Goal: Information Seeking & Learning: Check status

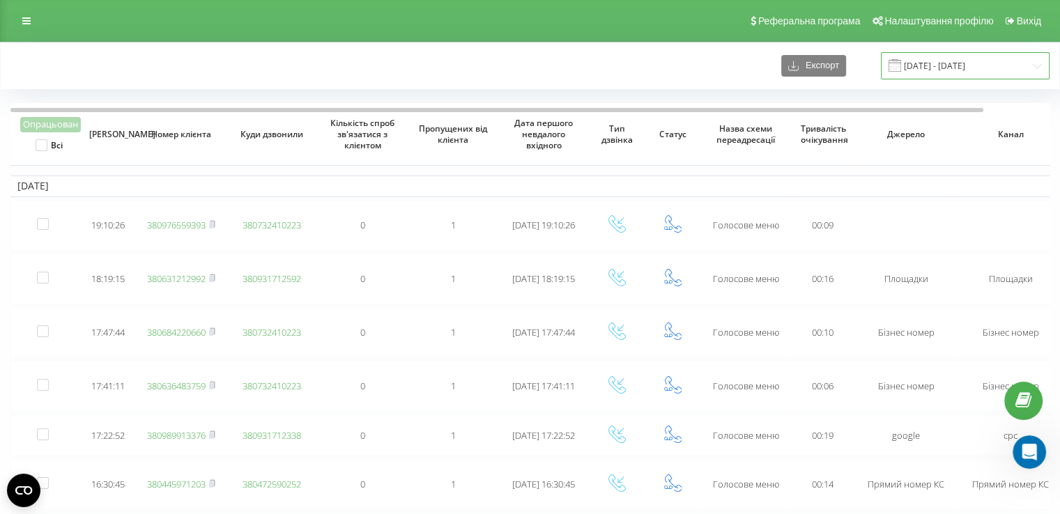
click at [962, 68] on input "21.09.2025 - 21.09.2025" at bounding box center [965, 65] width 169 height 27
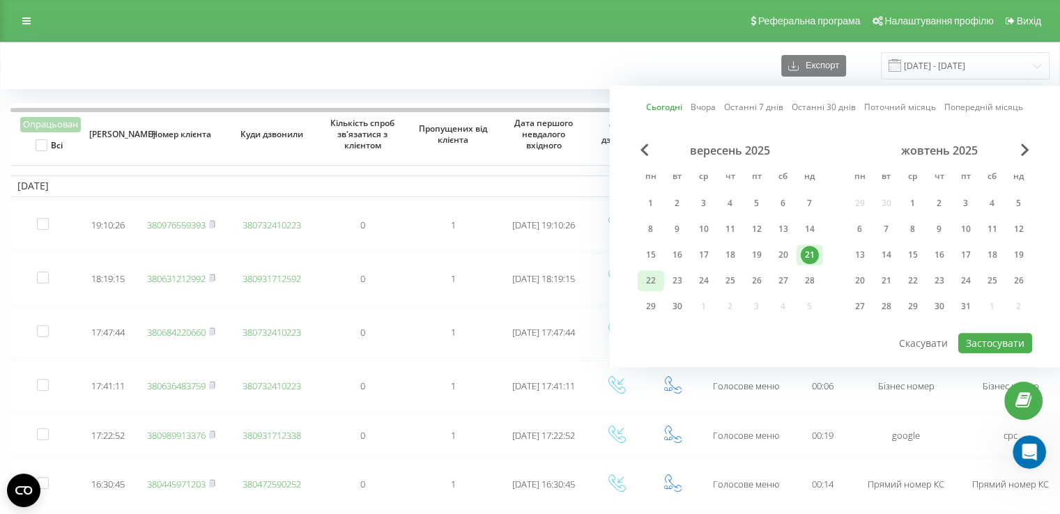
click at [651, 283] on div "22" at bounding box center [651, 281] width 18 height 18
click at [1014, 340] on button "Застосувати" at bounding box center [995, 343] width 74 height 20
type input "[DATE] - [DATE]"
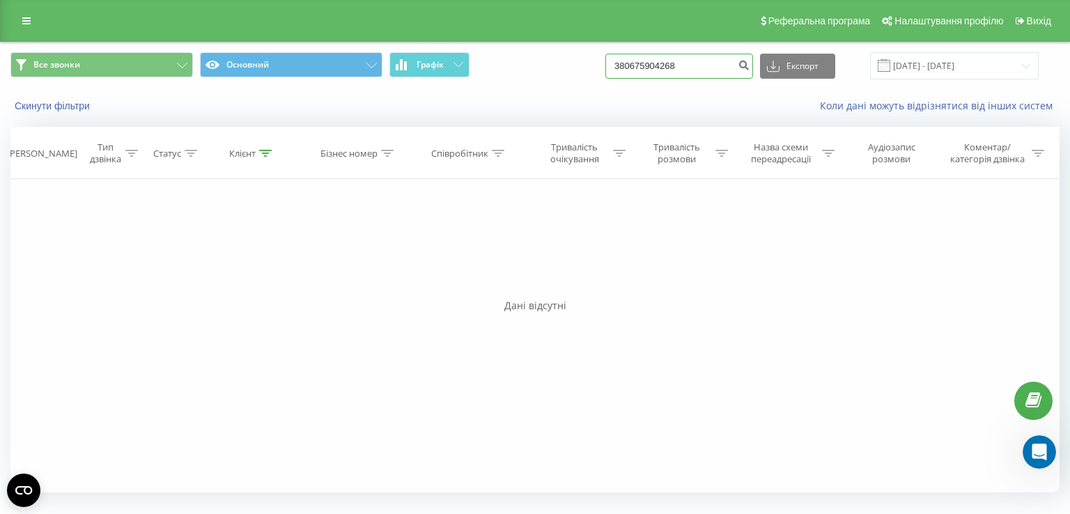
drag, startPoint x: 708, startPoint y: 68, endPoint x: 453, endPoint y: 79, distance: 255.3
click at [454, 79] on div "Все звонки Основний Графік 380675904268 Експорт .csv .xls .xlsx 22.06.2025 - 22…" at bounding box center [534, 65] width 1049 height 27
type input "0983904950"
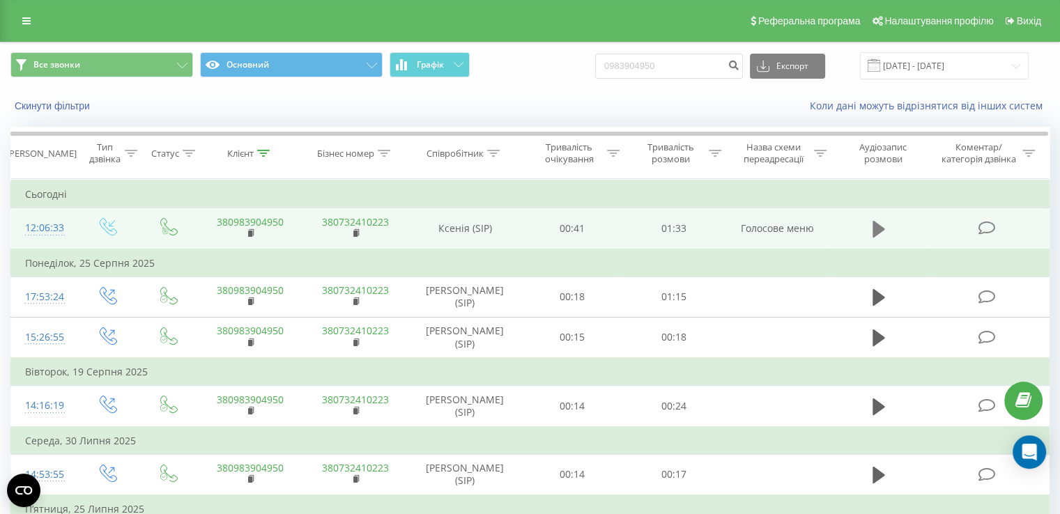
click at [879, 226] on icon at bounding box center [878, 229] width 13 height 17
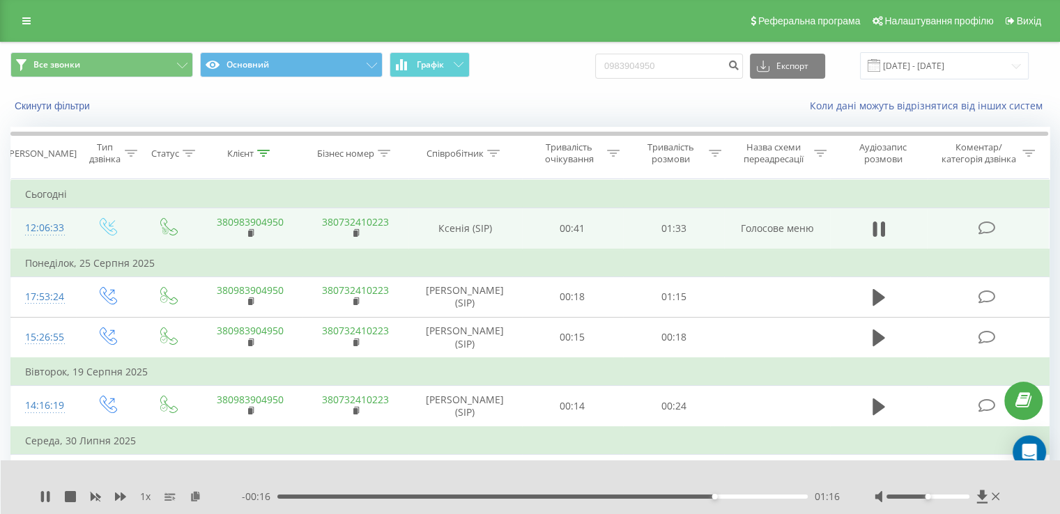
click at [40, 495] on icon at bounding box center [45, 496] width 11 height 11
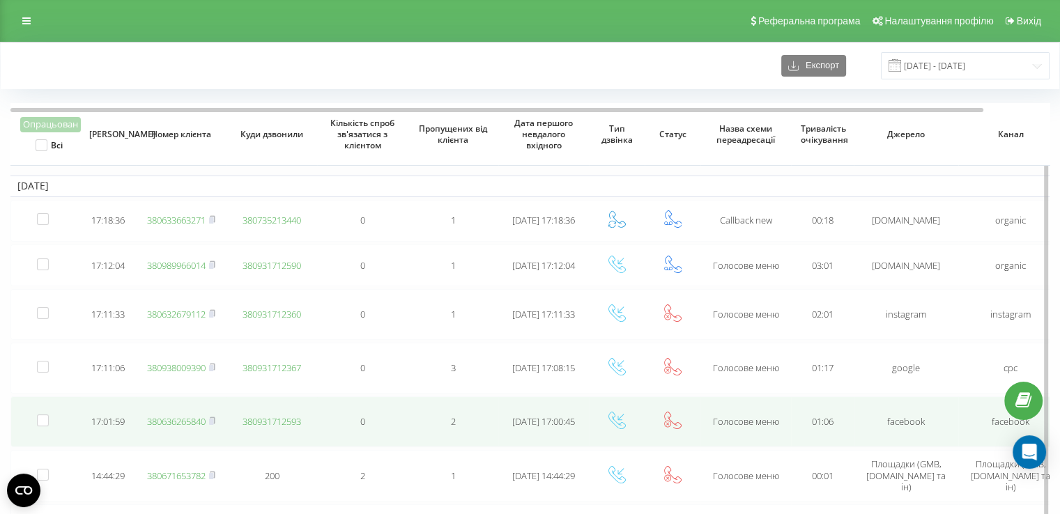
click at [184, 419] on link "380636265840" at bounding box center [176, 421] width 59 height 13
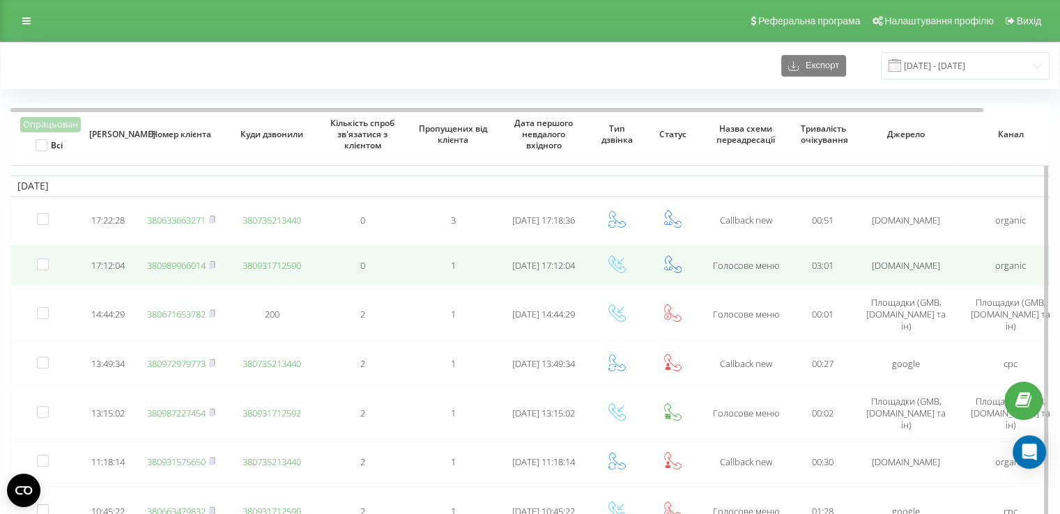
click at [173, 263] on link "380989966014" at bounding box center [176, 265] width 59 height 13
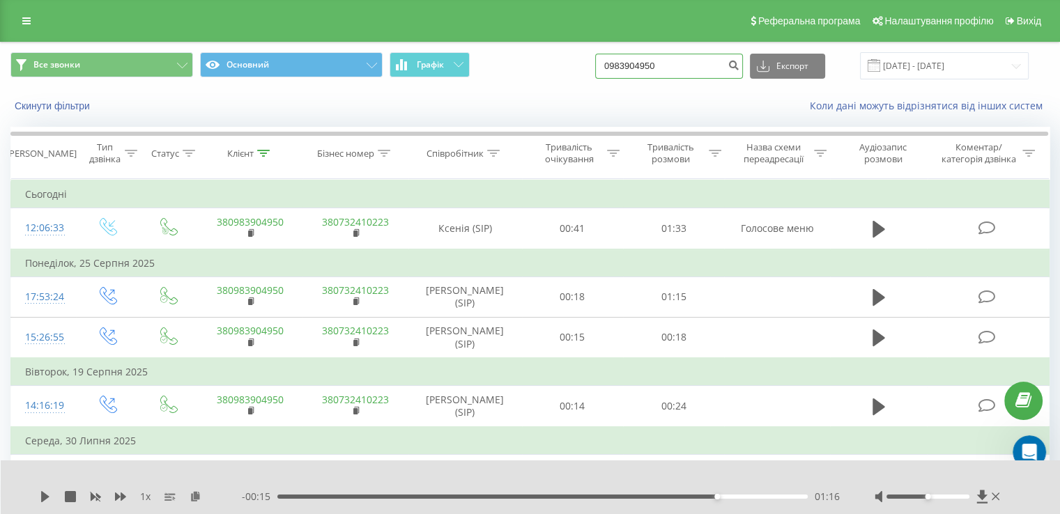
click at [643, 67] on input "0983904950" at bounding box center [669, 66] width 148 height 25
paste input "+380631911696"
type input "+380631911696"
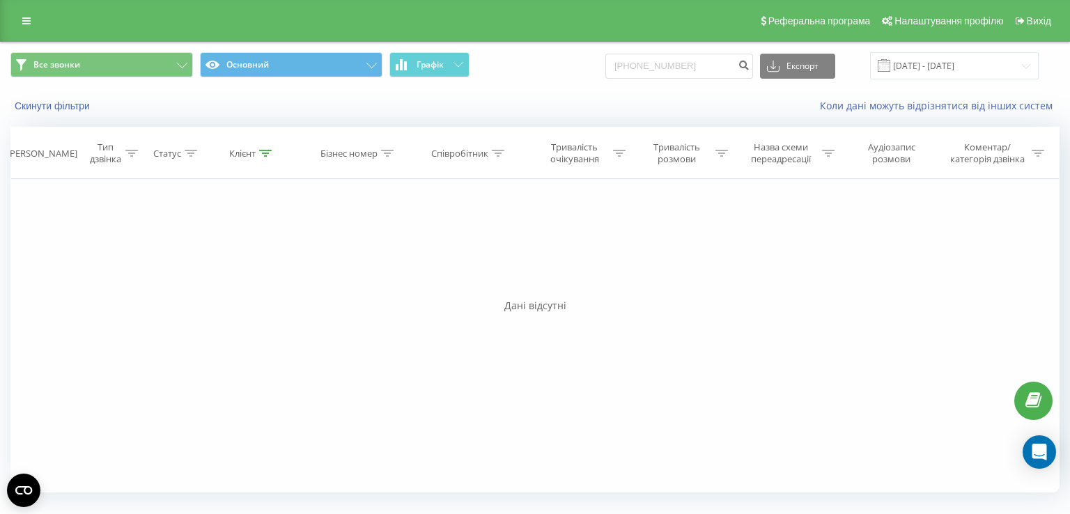
click at [335, 406] on div "Фільтрувати за умовою Дорівнює Введіть значення Скасувати OK Фільтрувати за умо…" at bounding box center [534, 336] width 1049 height 314
click at [708, 73] on input "+380631911696" at bounding box center [680, 66] width 148 height 25
click at [705, 73] on input "+380631911696" at bounding box center [680, 66] width 148 height 25
paste input "+380635329079"
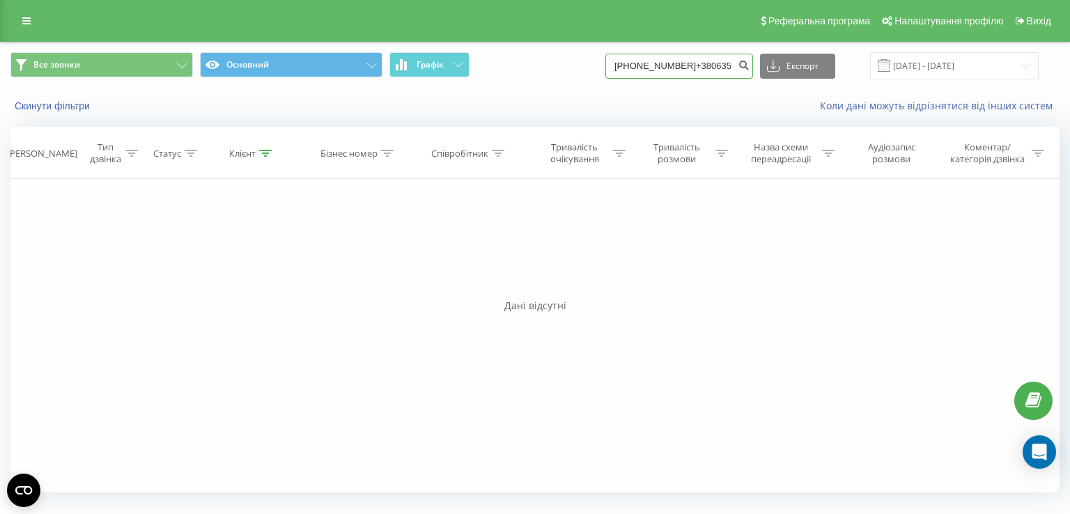
scroll to position [0, 20]
click at [705, 73] on input "+380631911696+380635329079" at bounding box center [680, 66] width 148 height 25
paste input
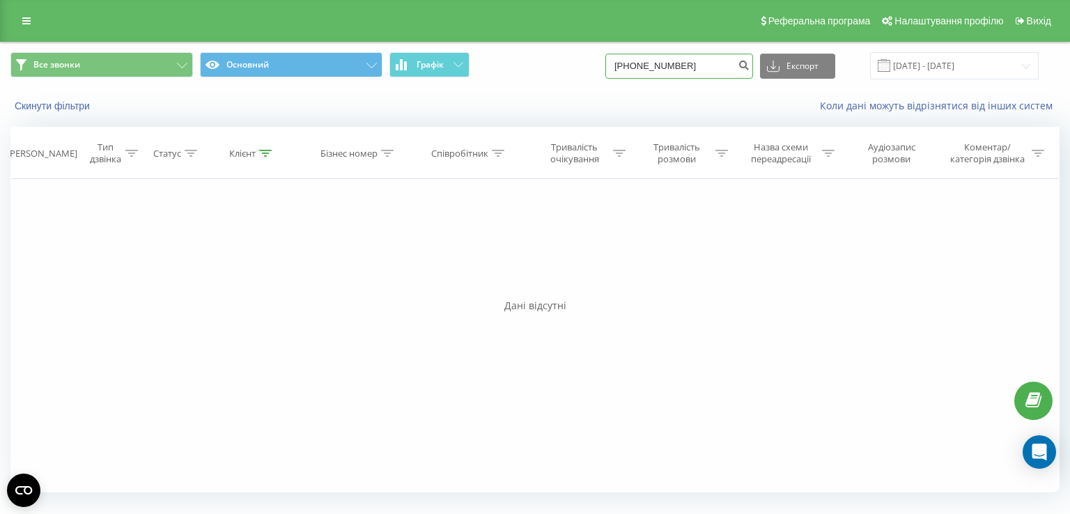
scroll to position [0, 0]
type input "[PHONE_NUMBER]"
click at [340, 417] on div "Фільтрувати за умовою Дорівнює Введіть значення Скасувати OK Фільтрувати за умо…" at bounding box center [534, 336] width 1049 height 314
click at [680, 68] on input "+380635329079" at bounding box center [680, 66] width 148 height 25
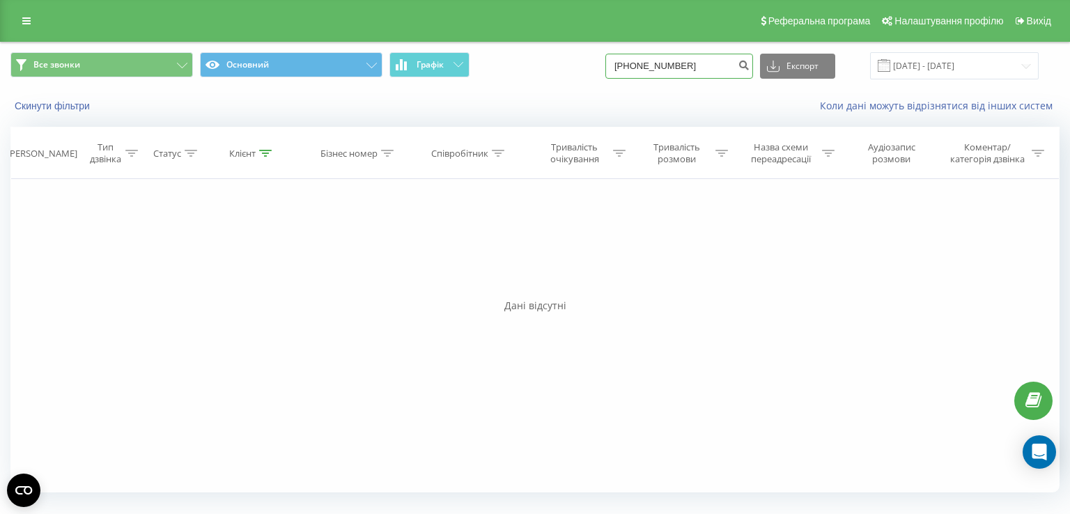
paste input "+38 (093)-227-6245"
click at [698, 64] on input "++38 (093)-227-6245" at bounding box center [680, 66] width 148 height 25
click at [680, 68] on input "++38 (093)-2276245" at bounding box center [680, 66] width 148 height 25
click at [661, 68] on input "++38 (0932276245" at bounding box center [680, 66] width 148 height 25
type input "0932276245"
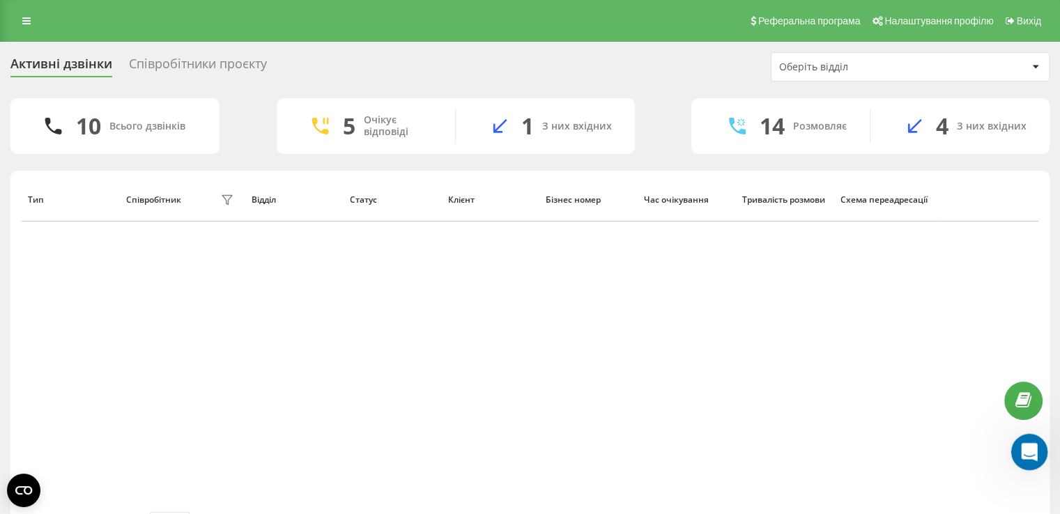
click at [1024, 437] on div "Открыть службу сообщений Intercom" at bounding box center [1027, 450] width 46 height 46
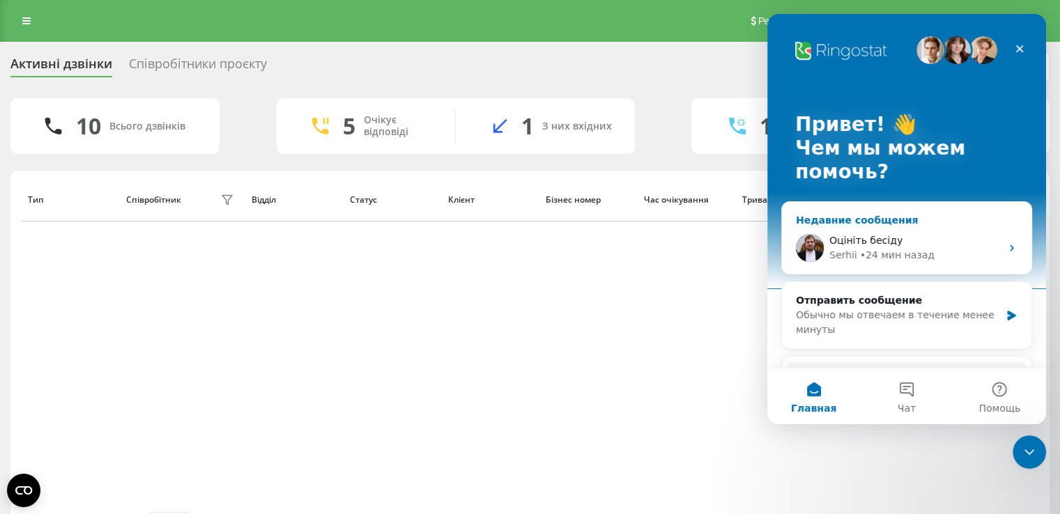
click at [909, 256] on div "• 24 мин назад" at bounding box center [897, 255] width 75 height 15
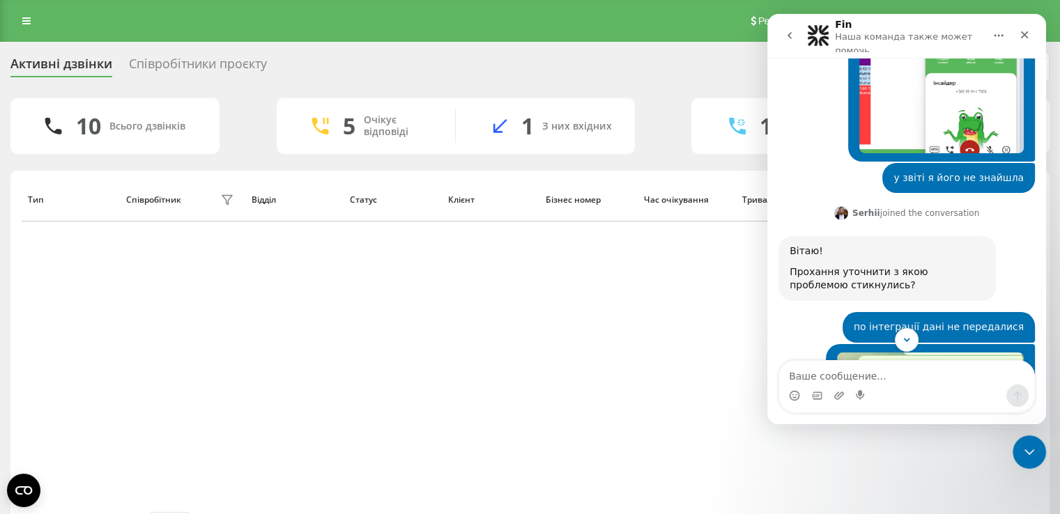
scroll to position [558, 0]
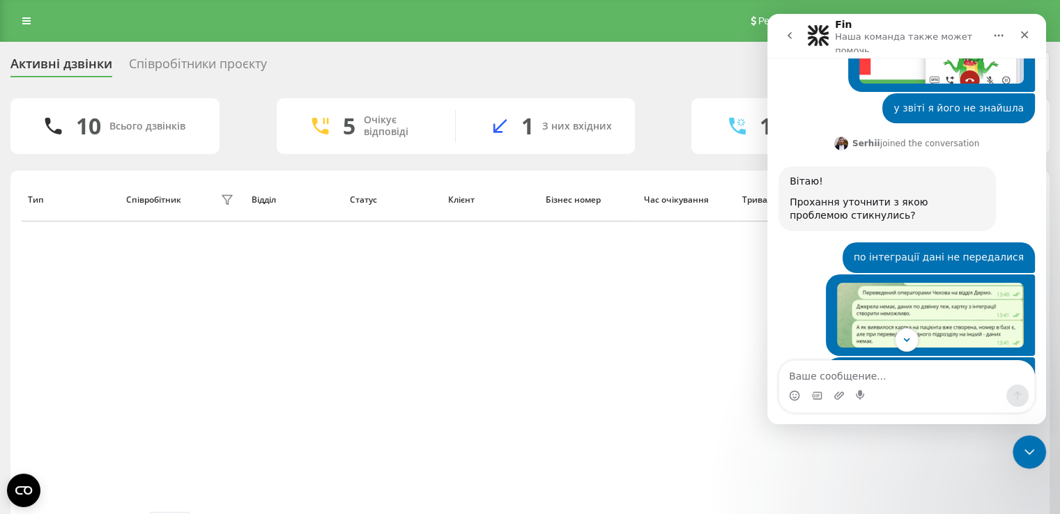
click at [966, 292] on img "Світлана говорит…" at bounding box center [930, 316] width 187 height 66
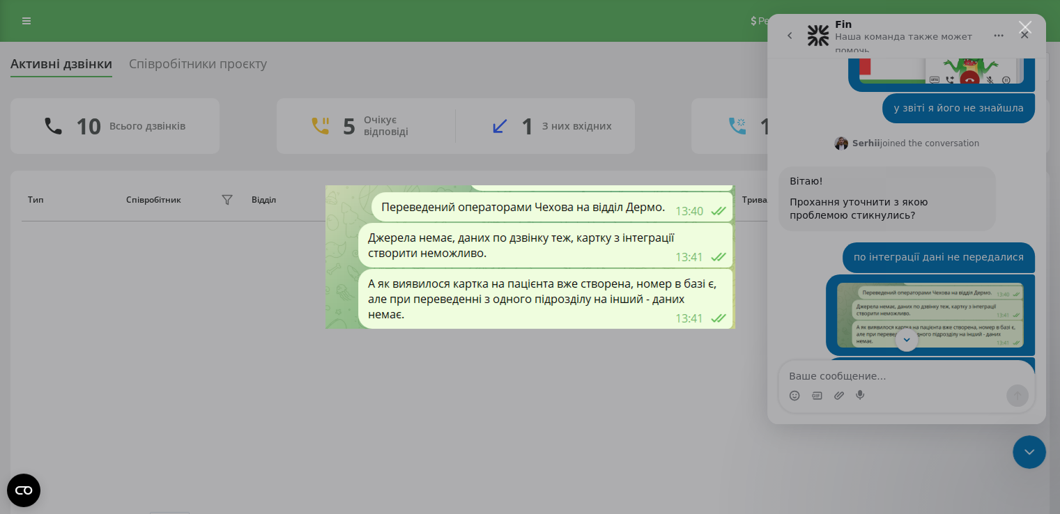
click at [923, 309] on div "Мессенджер Intercom" at bounding box center [530, 257] width 1060 height 514
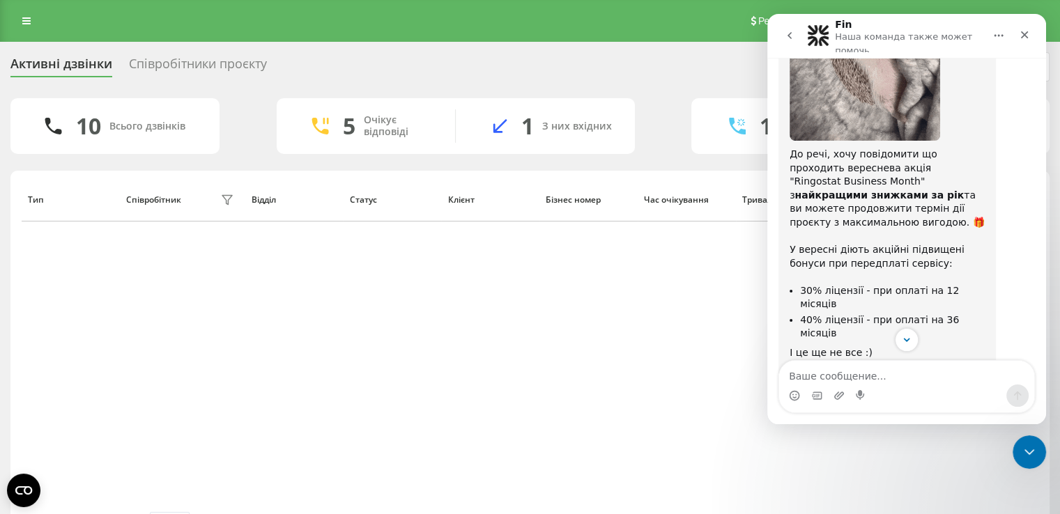
scroll to position [2091, 0]
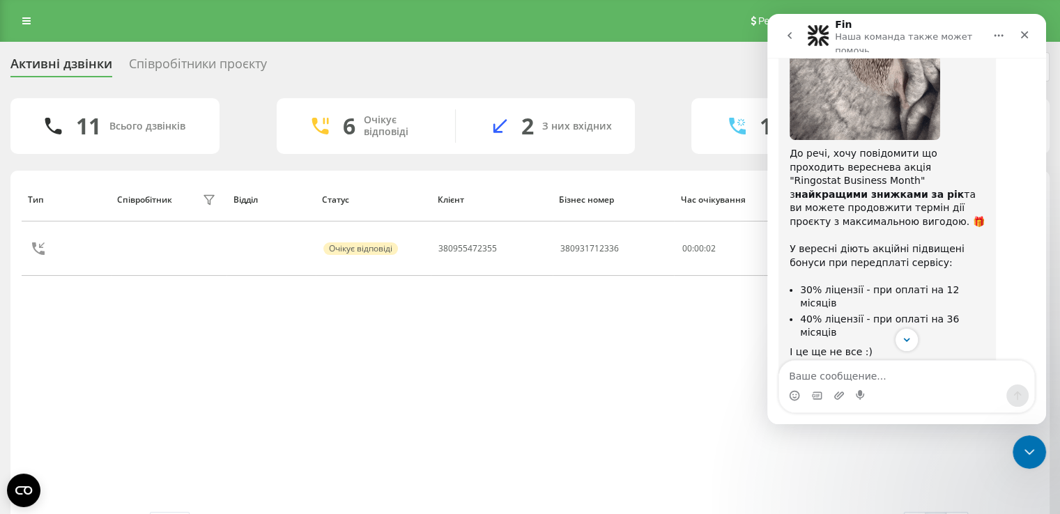
click at [779, 39] on button "go back" at bounding box center [789, 35] width 26 height 26
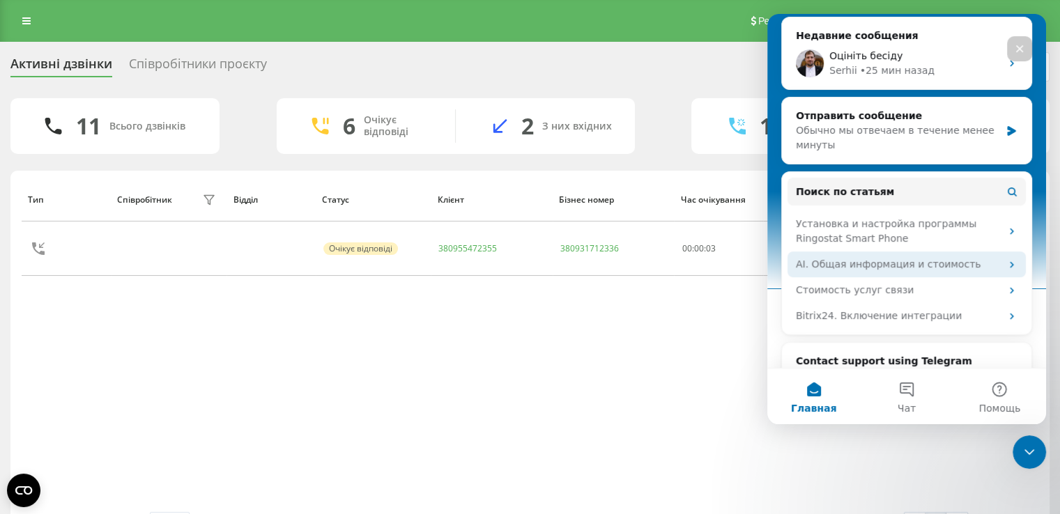
scroll to position [279, 0]
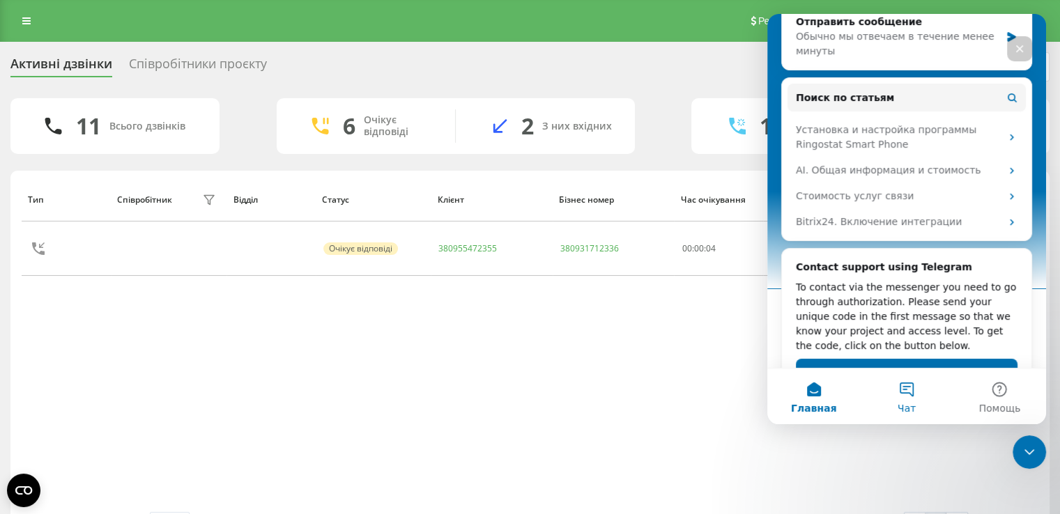
click at [896, 399] on button "Чат" at bounding box center [906, 397] width 93 height 56
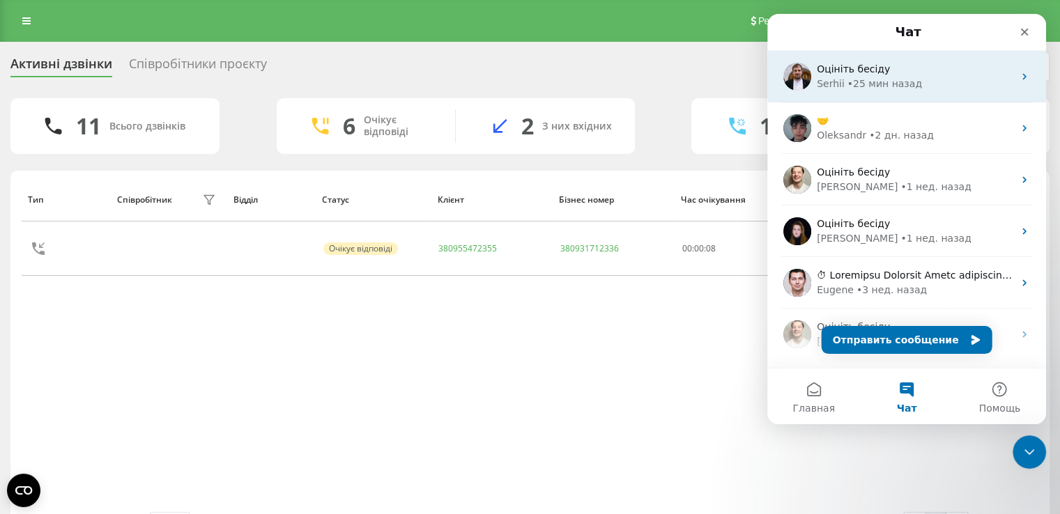
click at [857, 68] on span "Оцініть бесіду" at bounding box center [853, 68] width 73 height 11
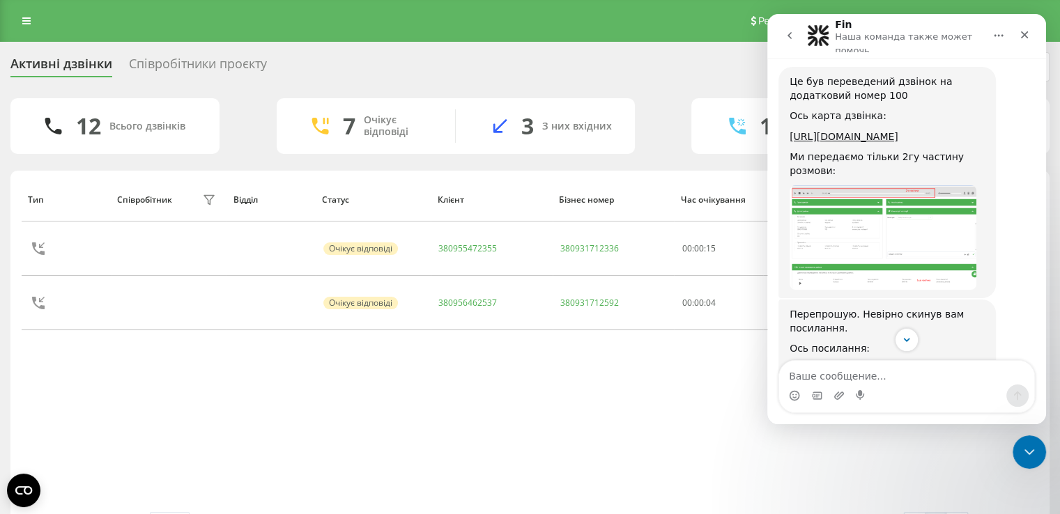
scroll to position [960, 0]
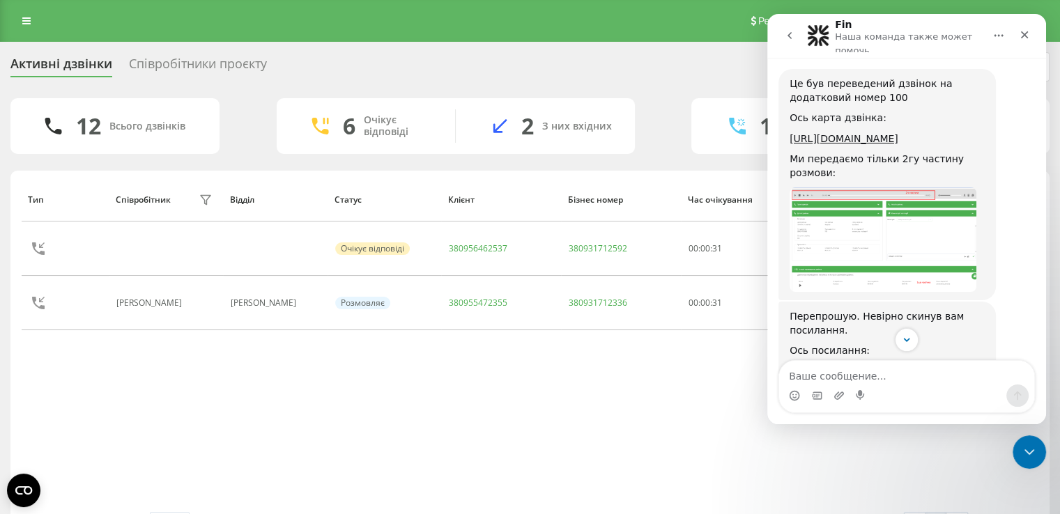
click at [571, 479] on div "Тип Співробітник фільтру Відділ Статус Клієнт Бізнес номер Час очікування Трива…" at bounding box center [530, 345] width 1017 height 335
click at [790, 40] on icon "go back" at bounding box center [789, 35] width 11 height 11
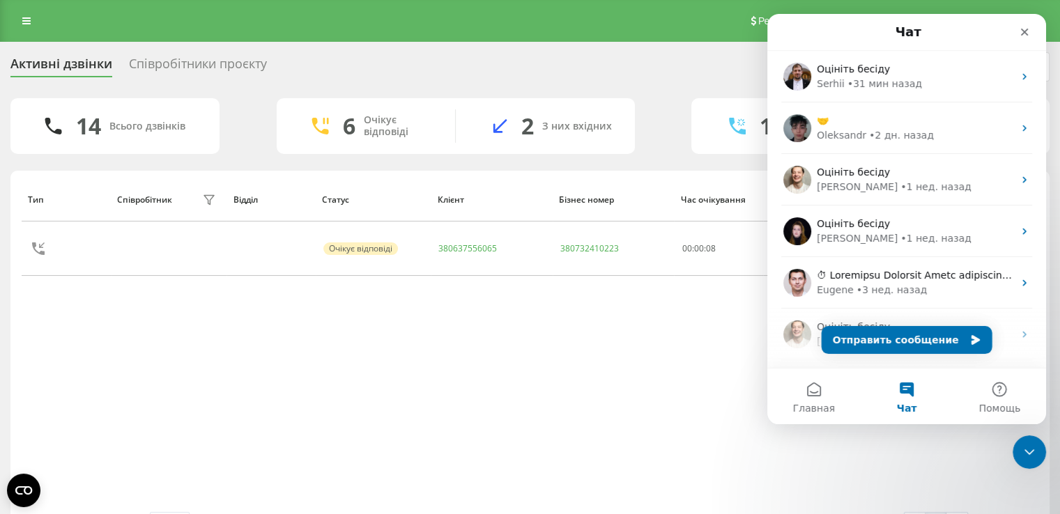
scroll to position [0, 0]
click at [597, 341] on div "Тип Співробітник фільтру Відділ Статус Клієнт Бізнес номер Час очікування Трива…" at bounding box center [530, 345] width 1017 height 335
click at [1029, 459] on div "Закрыть службу сообщений Intercom" at bounding box center [1026, 449] width 33 height 33
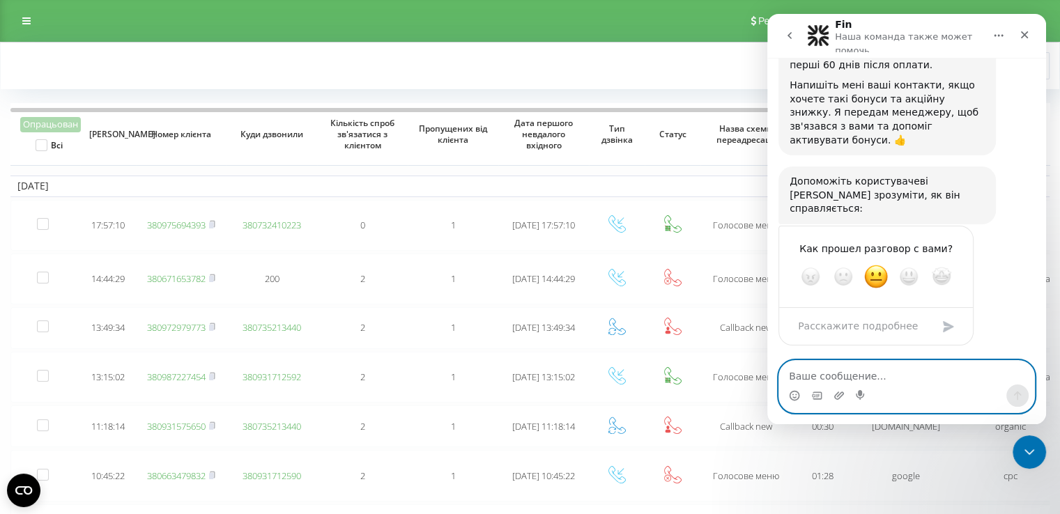
scroll to position [2702, 0]
click at [787, 47] on button "go back" at bounding box center [789, 35] width 26 height 26
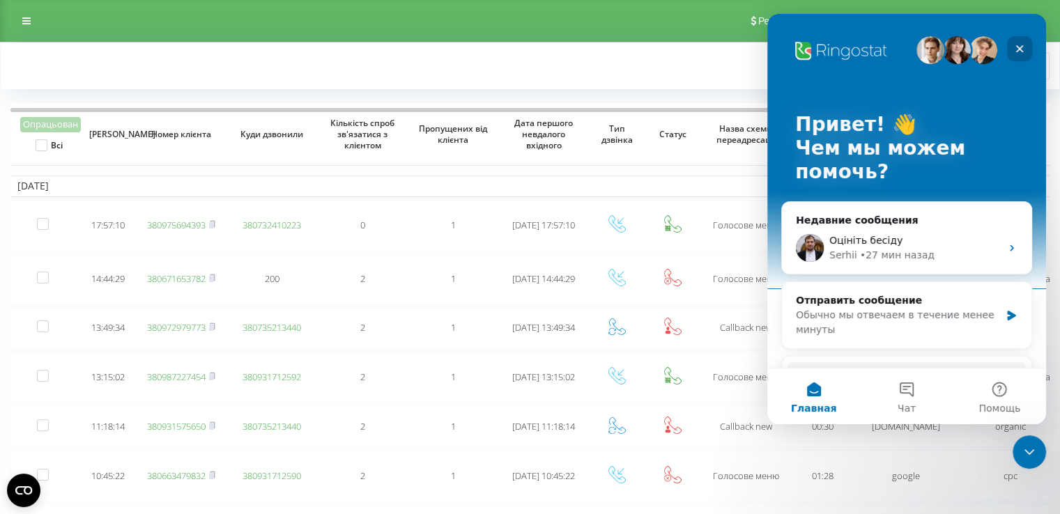
click at [1017, 48] on icon "Закрыть" at bounding box center [1019, 48] width 11 height 11
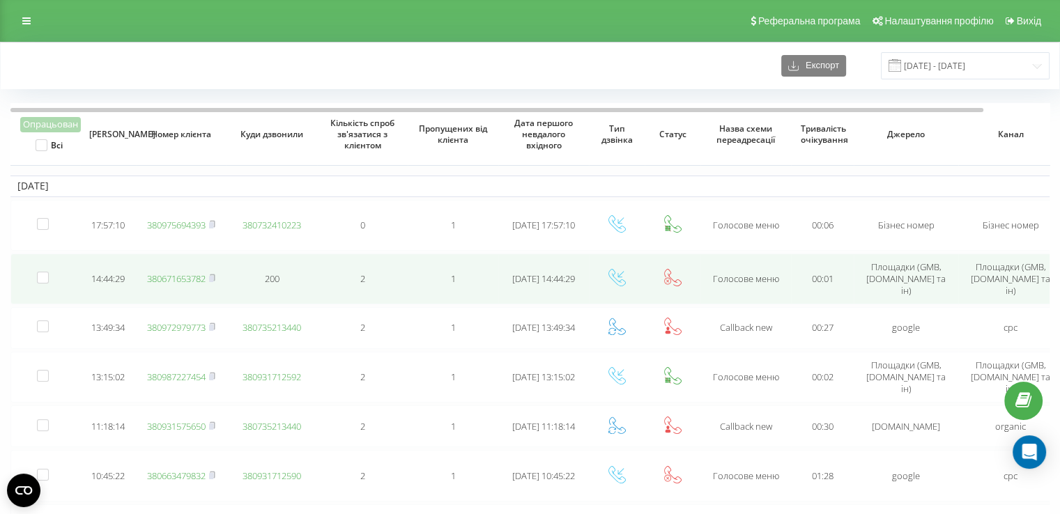
click at [806, 268] on td "00:01" at bounding box center [822, 279] width 63 height 51
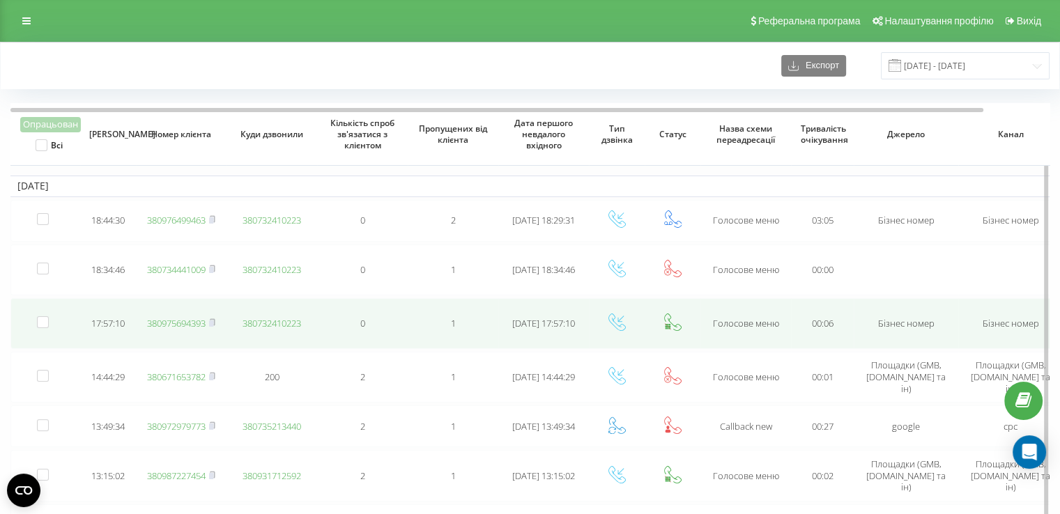
click at [183, 324] on link "380975694393" at bounding box center [176, 323] width 59 height 13
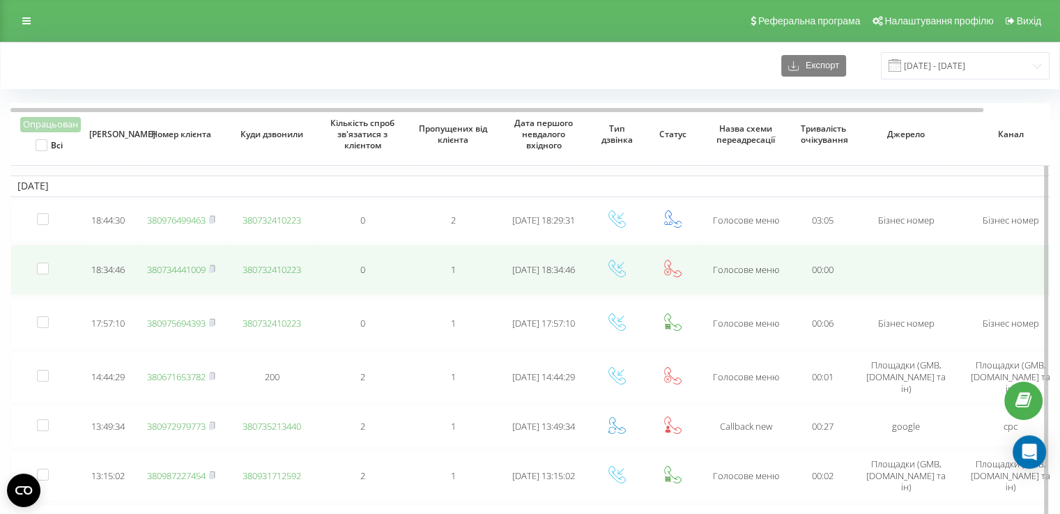
click at [181, 269] on link "380734441009" at bounding box center [176, 269] width 59 height 13
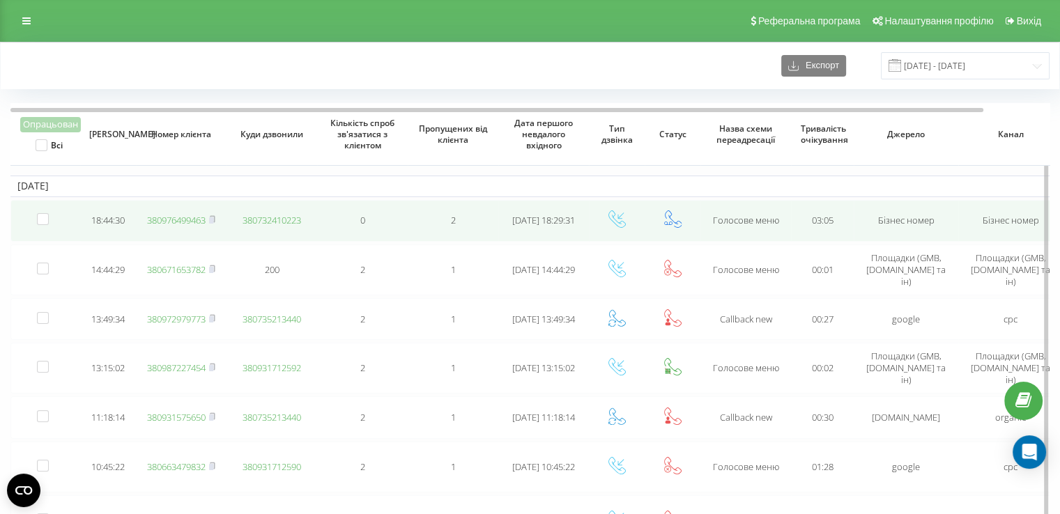
click at [185, 218] on link "380976499463" at bounding box center [176, 220] width 59 height 13
